Goal: Transaction & Acquisition: Purchase product/service

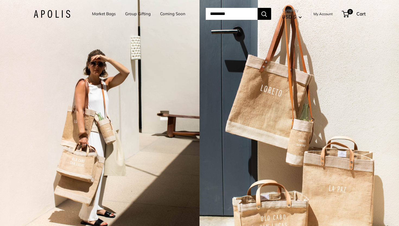
click at [215, 15] on input "Search..." at bounding box center [232, 14] width 52 height 12
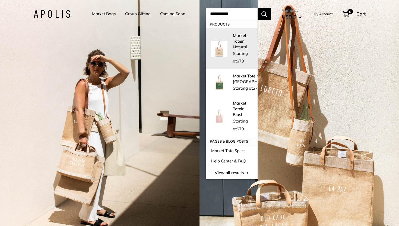
type input "**********"
click at [242, 43] on p "Market Tote in Natural" at bounding box center [242, 41] width 19 height 17
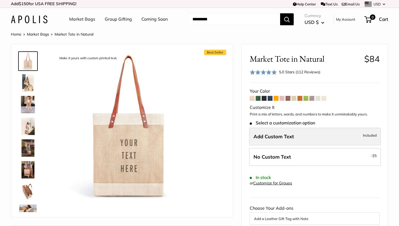
click at [334, 140] on label "Add Custom Text Included" at bounding box center [315, 136] width 132 height 18
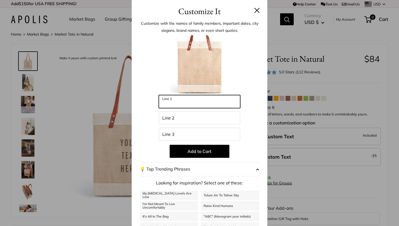
click at [222, 103] on input "Line 1" at bounding box center [199, 101] width 81 height 13
type input "**********"
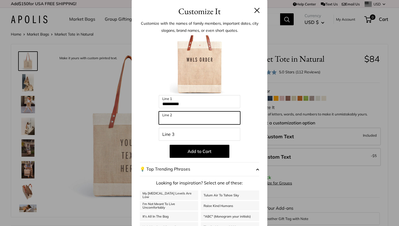
click at [209, 119] on input "Line 2" at bounding box center [199, 117] width 81 height 13
type input "****"
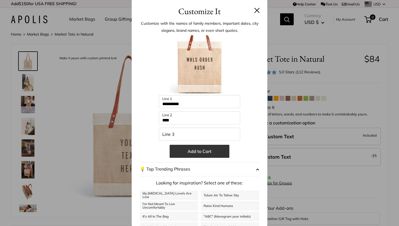
click at [200, 151] on button "Add to Cart" at bounding box center [200, 151] width 60 height 13
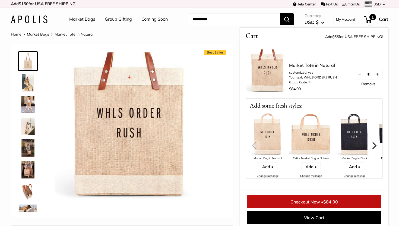
scroll to position [10, 0]
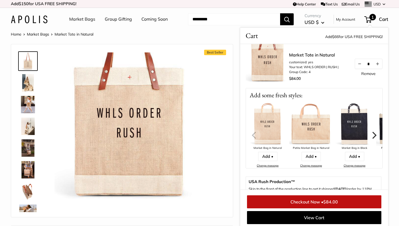
click at [368, 65] on input "*" at bounding box center [368, 63] width 9 height 5
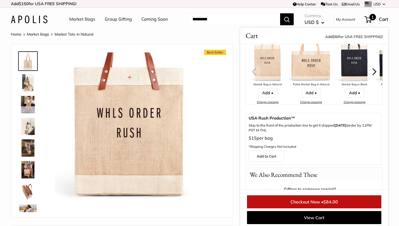
scroll to position [82, 0]
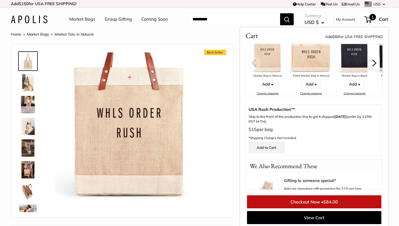
type input "**"
click at [266, 149] on link "Add to Cart" at bounding box center [266, 147] width 36 height 11
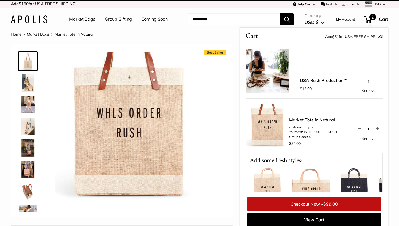
scroll to position [2, 0]
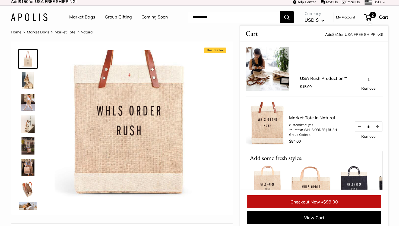
click at [368, 80] on div "1 Remove" at bounding box center [368, 82] width 28 height 15
click at [312, 202] on link "Checkout Now • $99.00" at bounding box center [314, 201] width 134 height 13
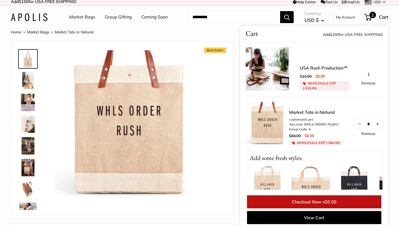
scroll to position [4, 0]
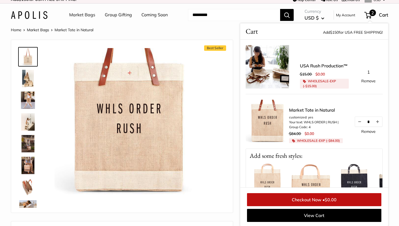
click at [374, 18] on div "2 Cart" at bounding box center [376, 15] width 23 height 9
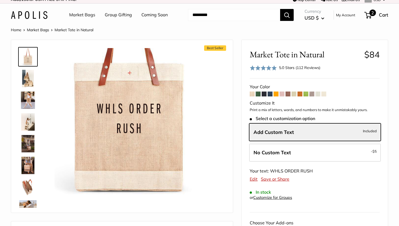
click at [371, 11] on span "2" at bounding box center [372, 12] width 7 height 7
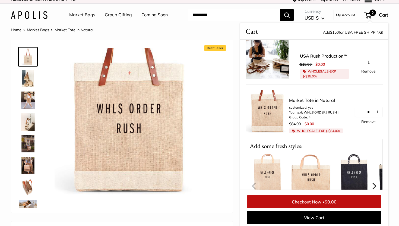
scroll to position [0, 0]
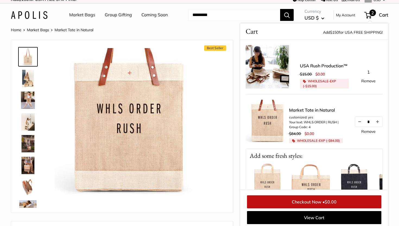
click at [320, 200] on link "Checkout Now • $0.00" at bounding box center [314, 201] width 134 height 13
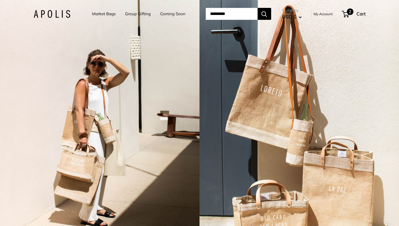
click at [347, 15] on span "2" at bounding box center [345, 14] width 7 height 7
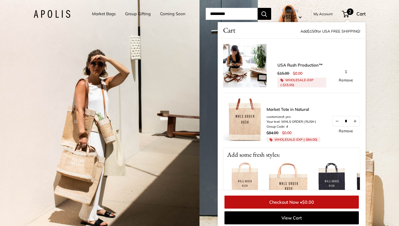
click at [336, 100] on div "Market Tote in Natural customized: yes Your text: WHLS ORDER | RUSH | Group Cod…" at bounding box center [291, 120] width 137 height 55
click at [334, 118] on button "Decrease quantity by 1" at bounding box center [336, 121] width 9 height 10
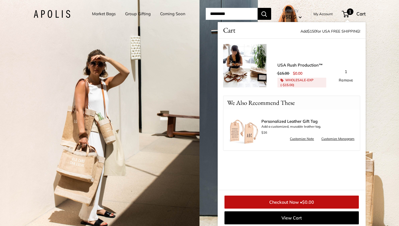
click at [248, 15] on input "Search..." at bounding box center [232, 14] width 52 height 12
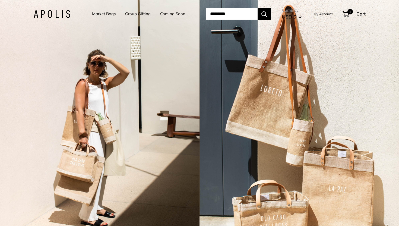
click at [244, 14] on input "Search..." at bounding box center [232, 14] width 52 height 12
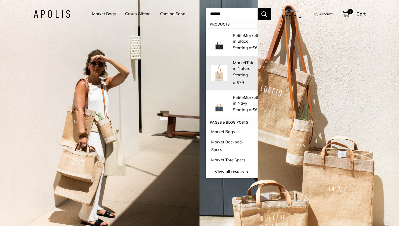
type input "******"
click at [234, 71] on p "Market Tote in Natural" at bounding box center [243, 65] width 21 height 11
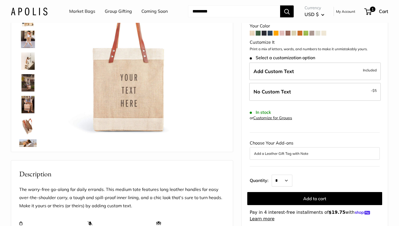
scroll to position [70, 0]
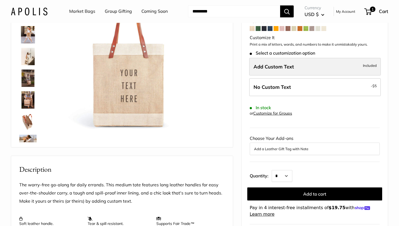
click at [307, 68] on label "Add Custom Text Included" at bounding box center [315, 67] width 132 height 18
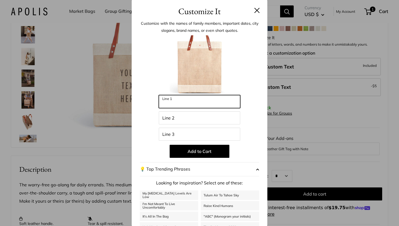
click at [211, 100] on input "Line 1" at bounding box center [199, 101] width 81 height 13
type input "**********"
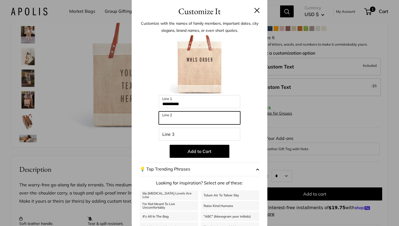
click at [202, 115] on input "Line 2" at bounding box center [199, 117] width 81 height 13
type input "****"
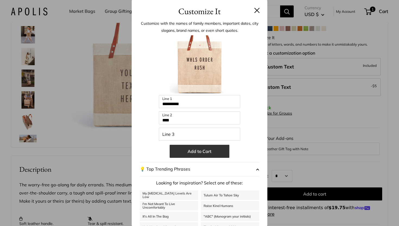
click at [197, 153] on button "Add to Cart" at bounding box center [200, 151] width 60 height 13
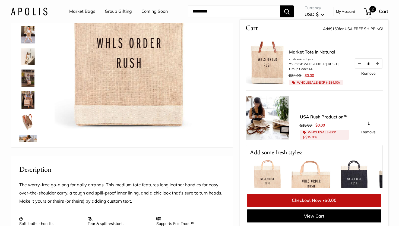
click at [370, 62] on input "*" at bounding box center [368, 63] width 9 height 5
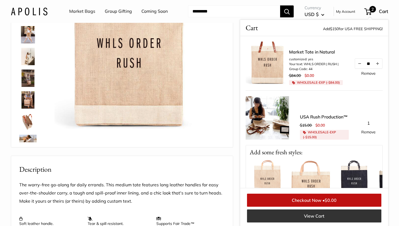
type input "**"
click at [325, 216] on link "View Cart" at bounding box center [314, 215] width 134 height 13
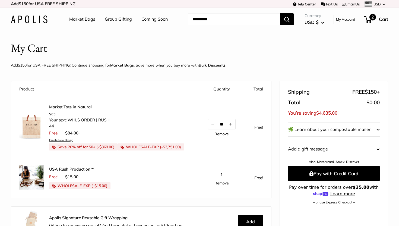
click at [376, 16] on div "2 Cart" at bounding box center [376, 19] width 23 height 9
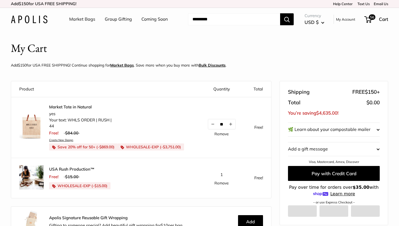
scroll to position [6, 0]
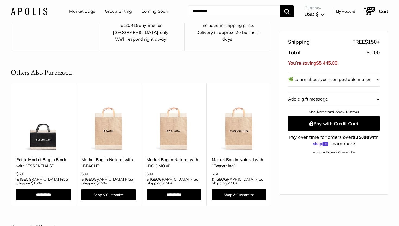
scroll to position [283, 0]
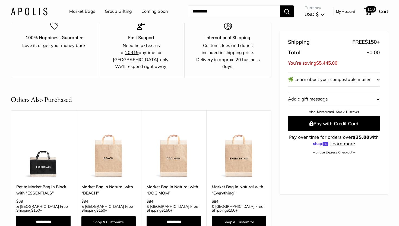
click at [375, 13] on div "110 Cart" at bounding box center [376, 11] width 23 height 9
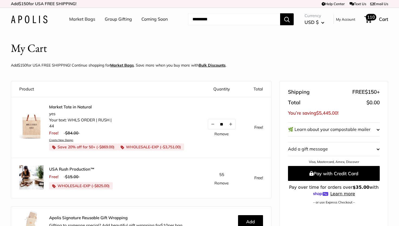
click at [367, 21] on span "110" at bounding box center [367, 19] width 7 height 7
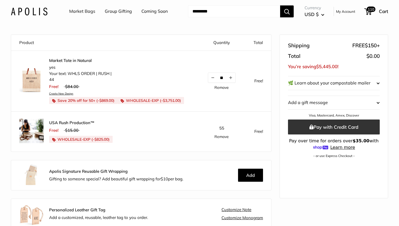
click at [315, 127] on button "Pay with Credit Card" at bounding box center [334, 126] width 92 height 15
